Goal: Information Seeking & Learning: Learn about a topic

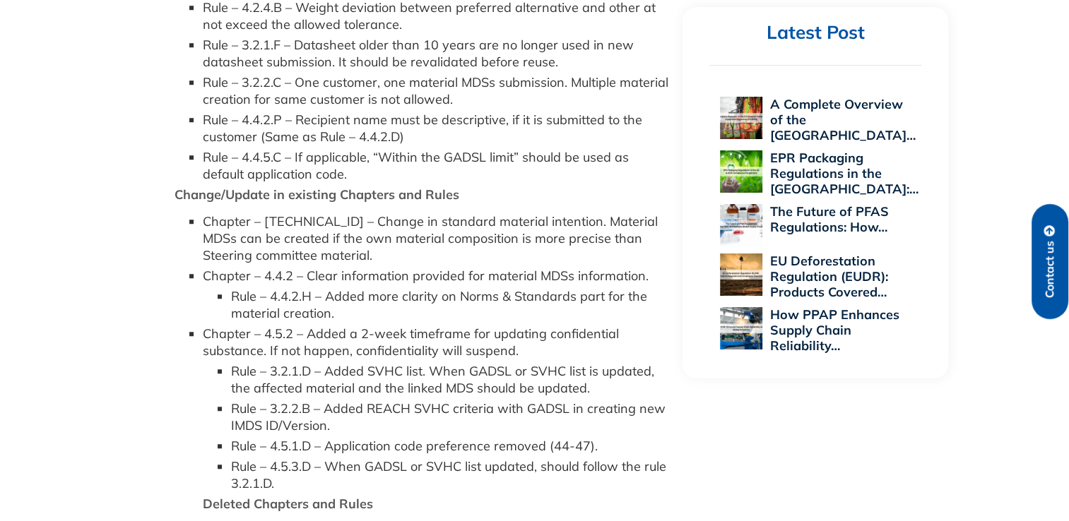
scroll to position [1060, 0]
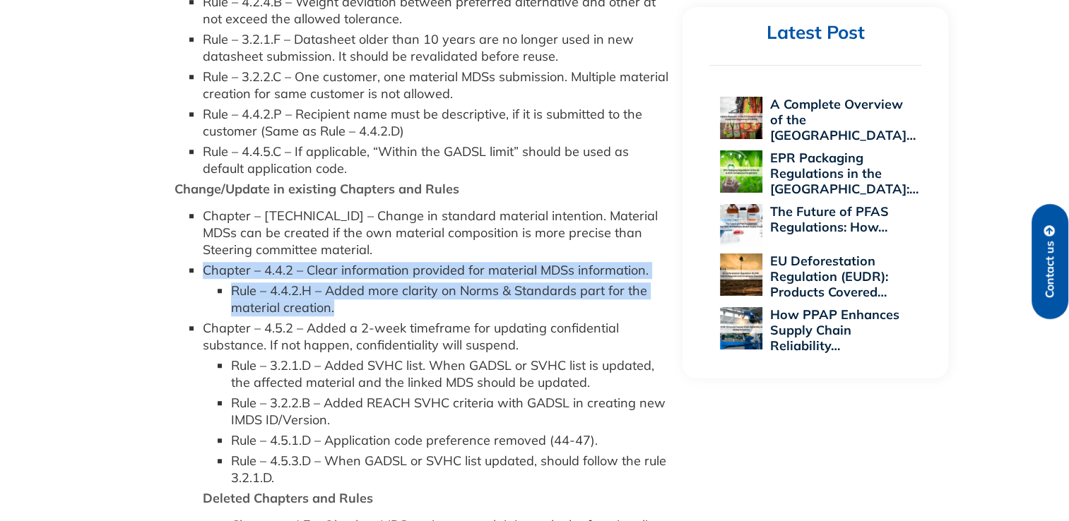
drag, startPoint x: 203, startPoint y: 266, endPoint x: 348, endPoint y: 314, distance: 152.8
click at [348, 314] on li "Chapter – 4.4.2 – Clear information provided for material MDSs information. Rul…" at bounding box center [436, 289] width 466 height 54
copy li "Chapter – 4.4.2 – Clear information provided for material MDSs information. Rul…"
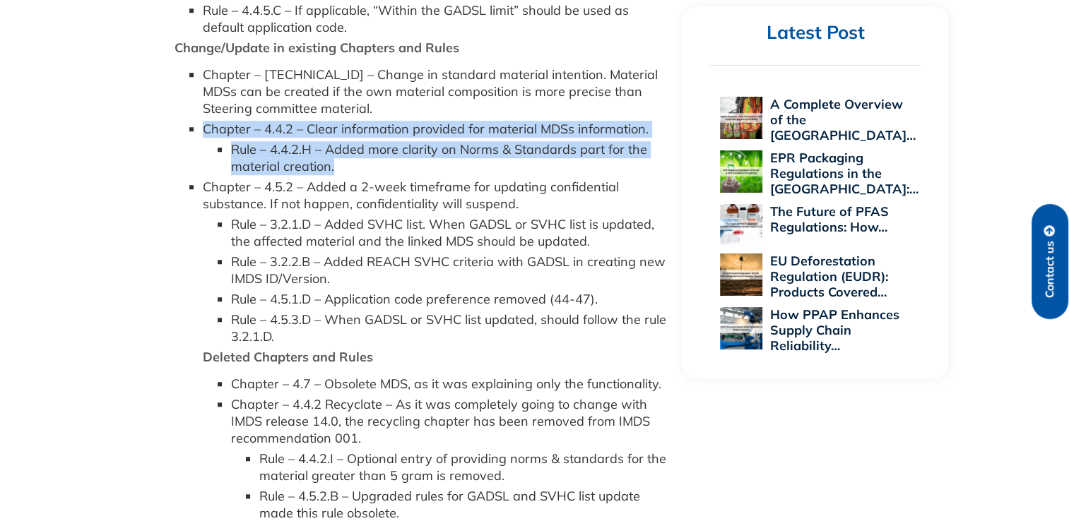
scroll to position [1272, 0]
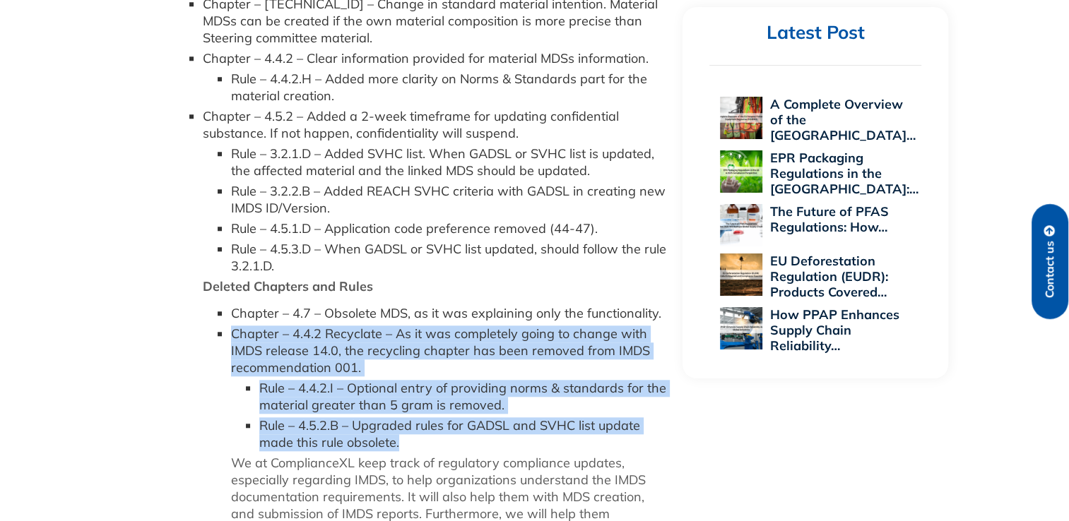
drag, startPoint x: 232, startPoint y: 332, endPoint x: 478, endPoint y: 438, distance: 267.7
click at [478, 438] on li "Chapter – 4.4.2 Recyclate – As it was completely going to change with IMDS rele…" at bounding box center [450, 389] width 438 height 126
copy li "Chapter – 4.4.2 Recyclate – As it was completely going to change with IMDS rele…"
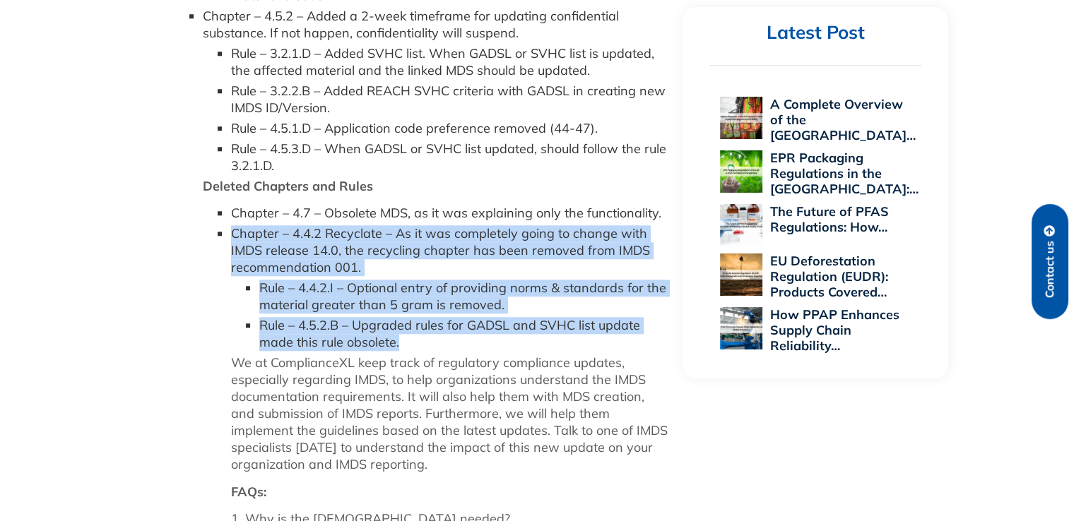
scroll to position [1484, 0]
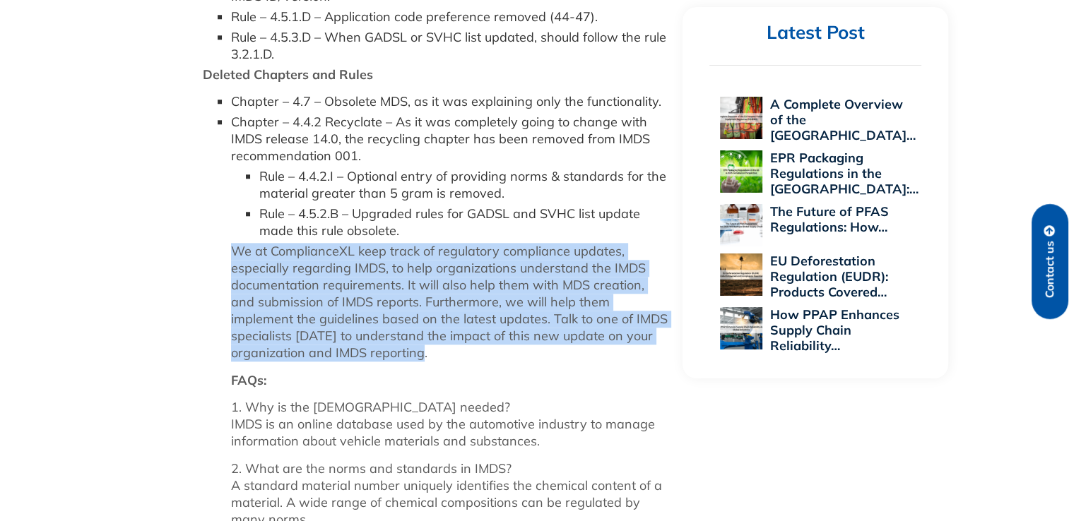
drag, startPoint x: 233, startPoint y: 253, endPoint x: 369, endPoint y: 362, distance: 173.9
click at [369, 362] on ul "Chapter – 4.7 – Obsolete MDS, as it was explaining only the functionality. Chap…" at bounding box center [436, 310] width 466 height 434
copy p "We at ComplianceXL keep track of regulatory compliance updates, especially rega…"
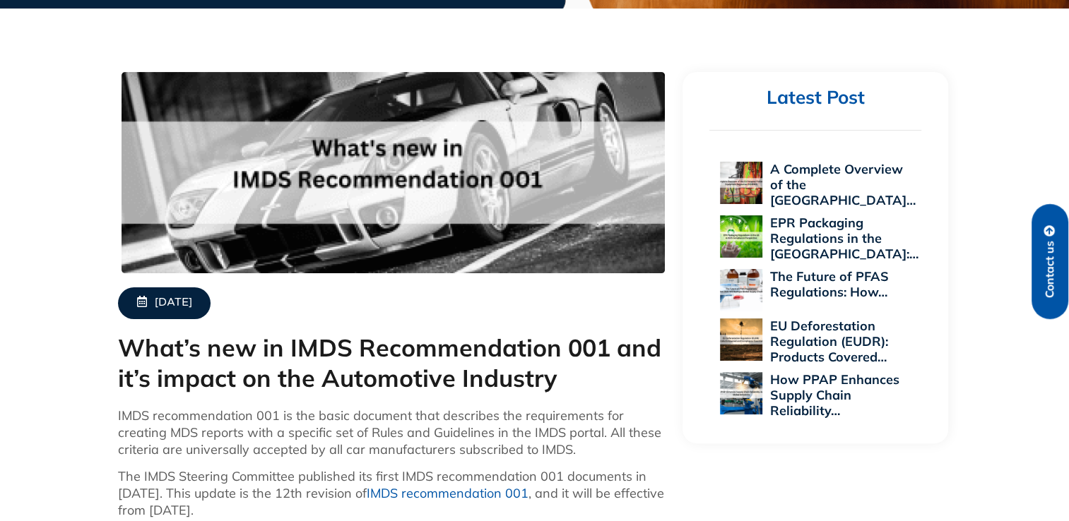
scroll to position [0, 0]
